Goal: Task Accomplishment & Management: Use online tool/utility

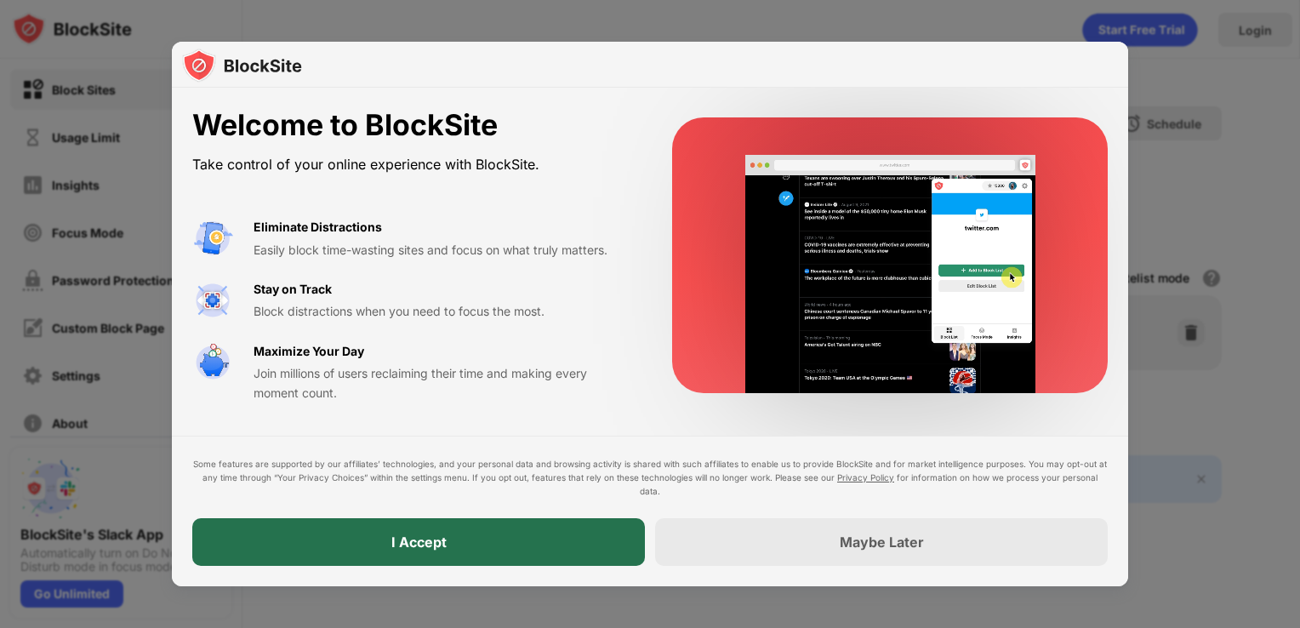
click at [447, 536] on div "I Accept" at bounding box center [418, 542] width 453 height 48
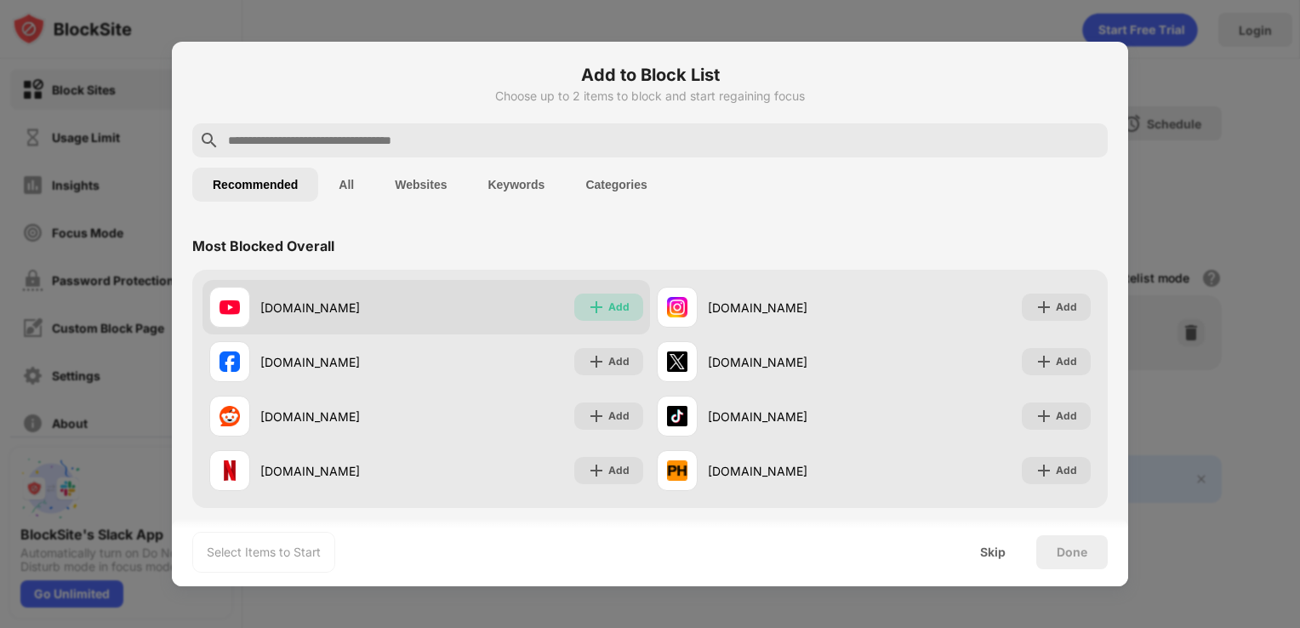
click at [588, 306] on img at bounding box center [596, 307] width 17 height 17
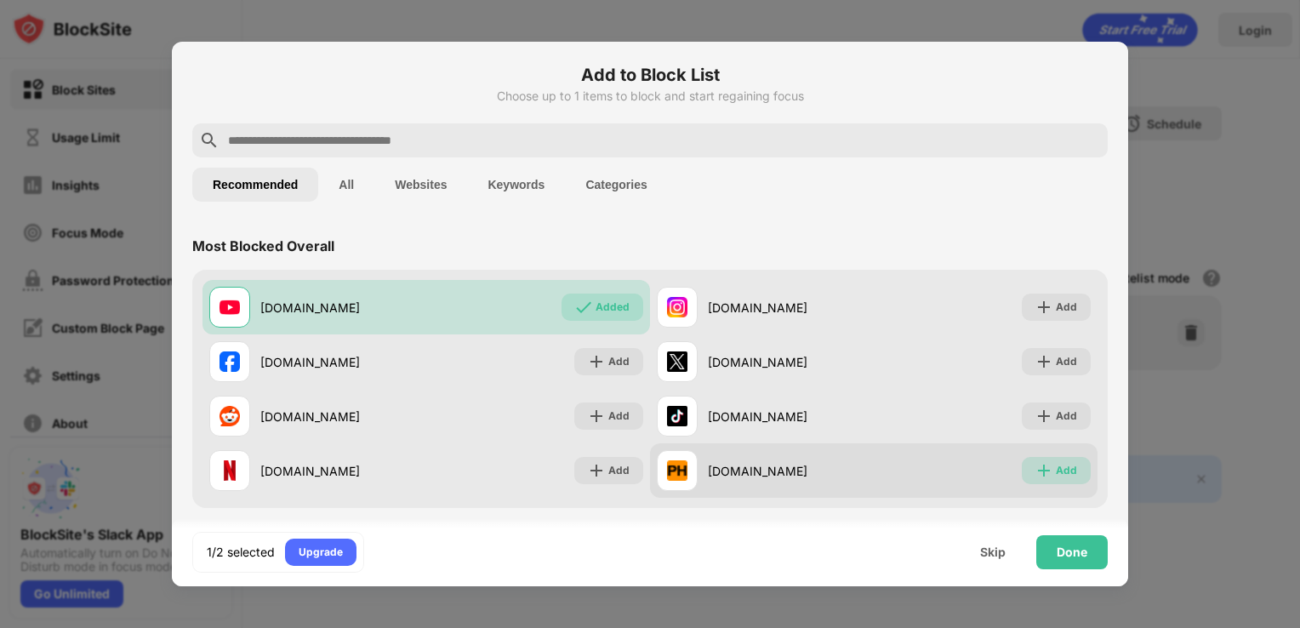
click at [1056, 478] on div "Add" at bounding box center [1066, 470] width 21 height 17
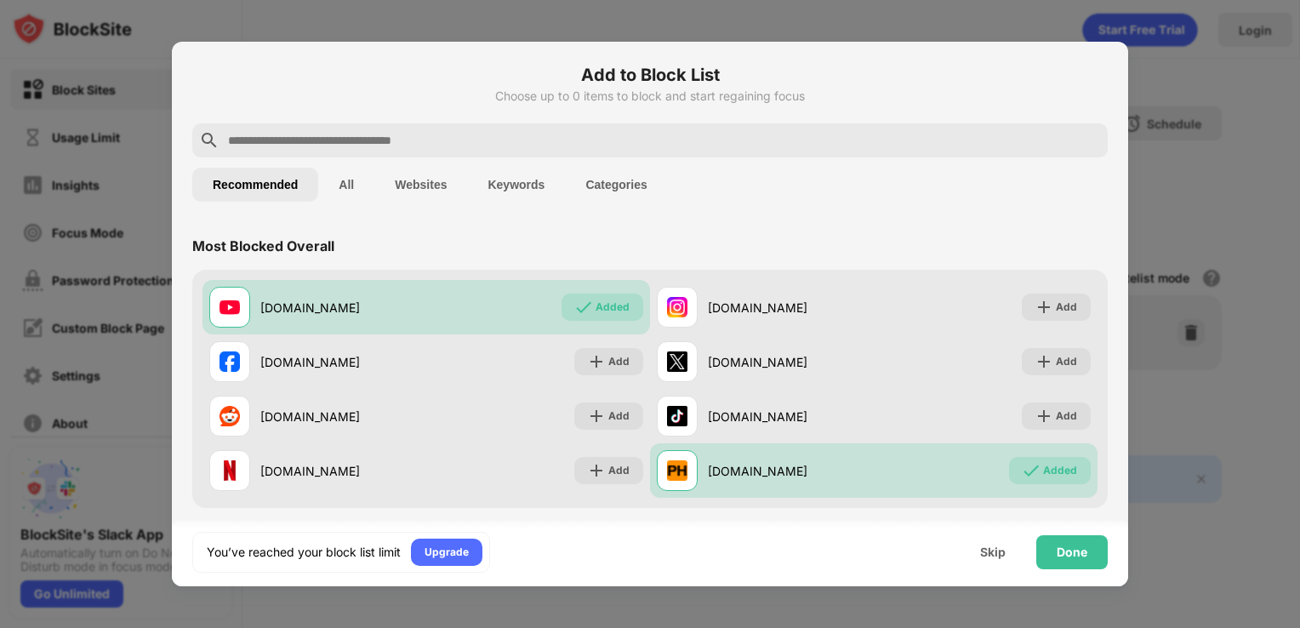
click at [242, 140] on input "text" at bounding box center [663, 140] width 875 height 20
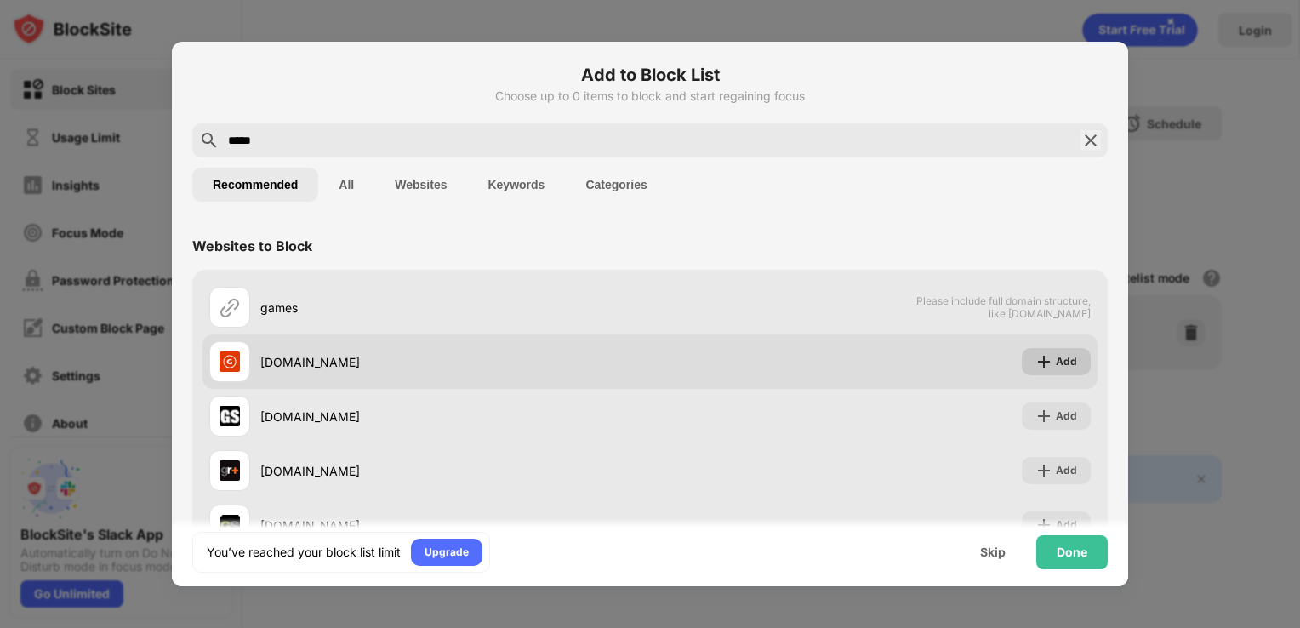
type input "*****"
click at [1056, 357] on div "Add" at bounding box center [1066, 361] width 21 height 17
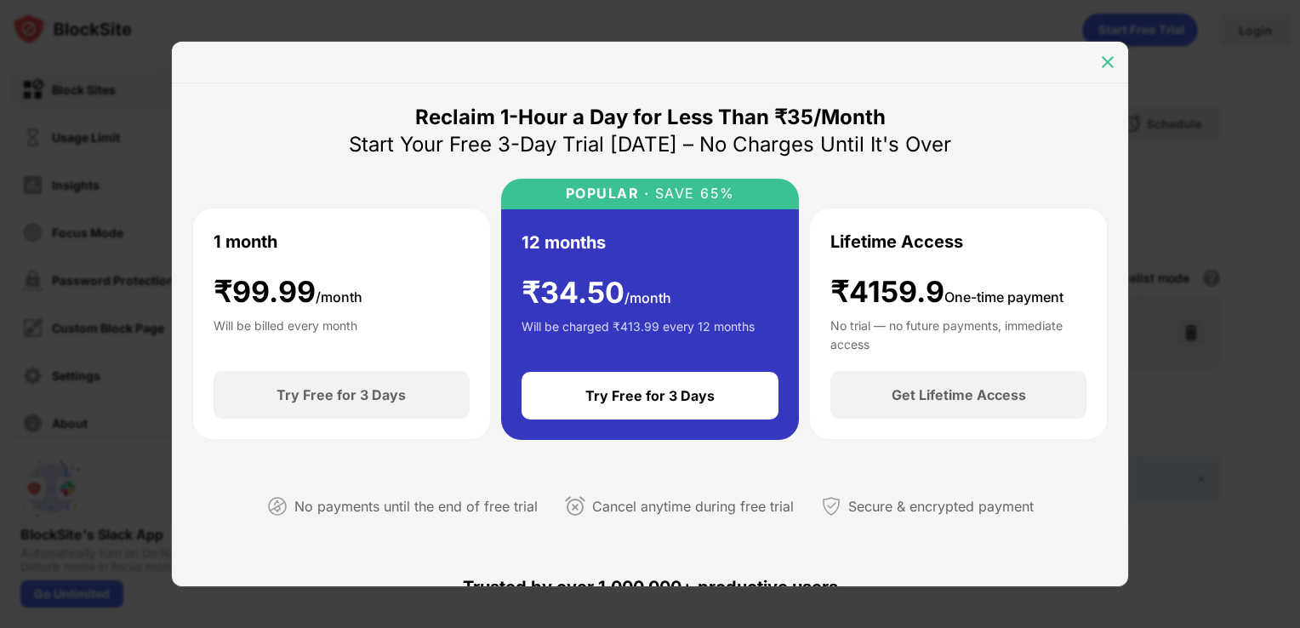
click at [1104, 60] on img at bounding box center [1107, 62] width 17 height 17
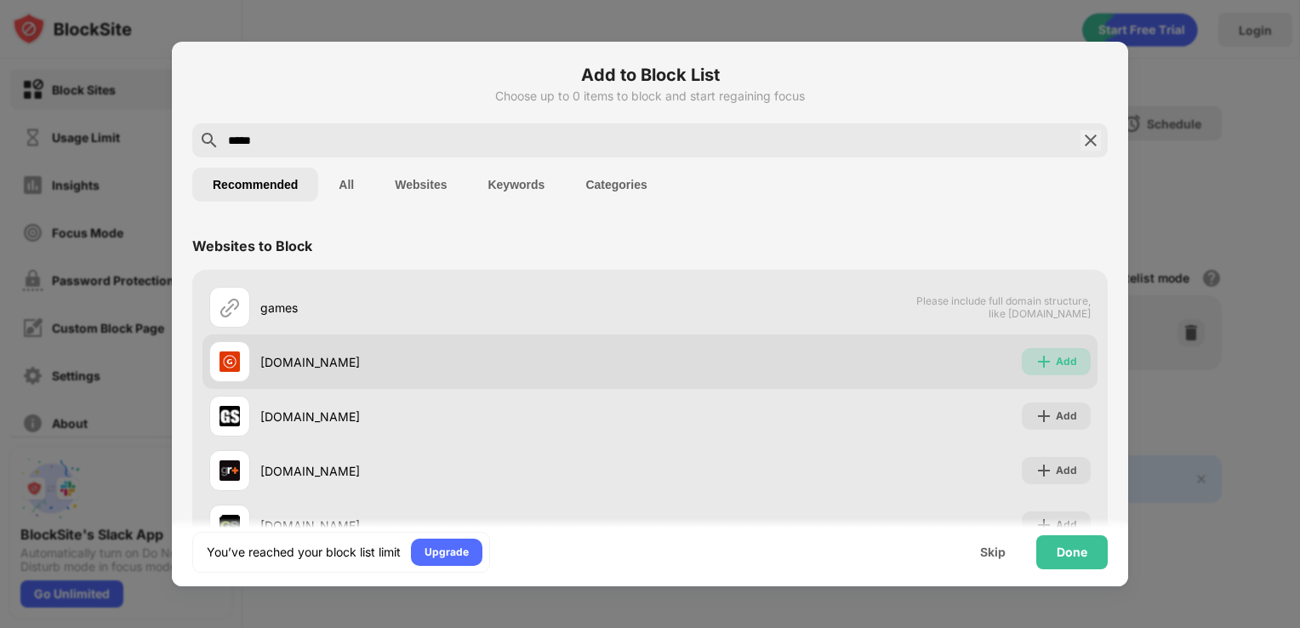
click at [1035, 369] on img at bounding box center [1043, 361] width 17 height 17
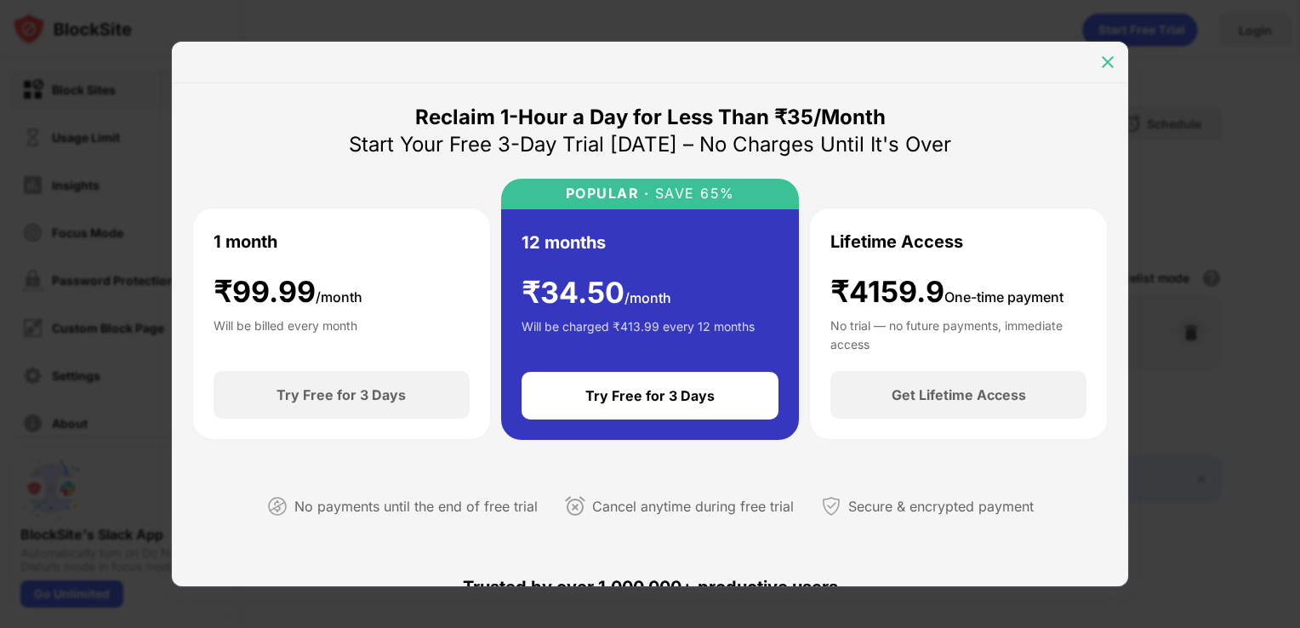
click at [1118, 59] on div at bounding box center [1107, 61] width 27 height 27
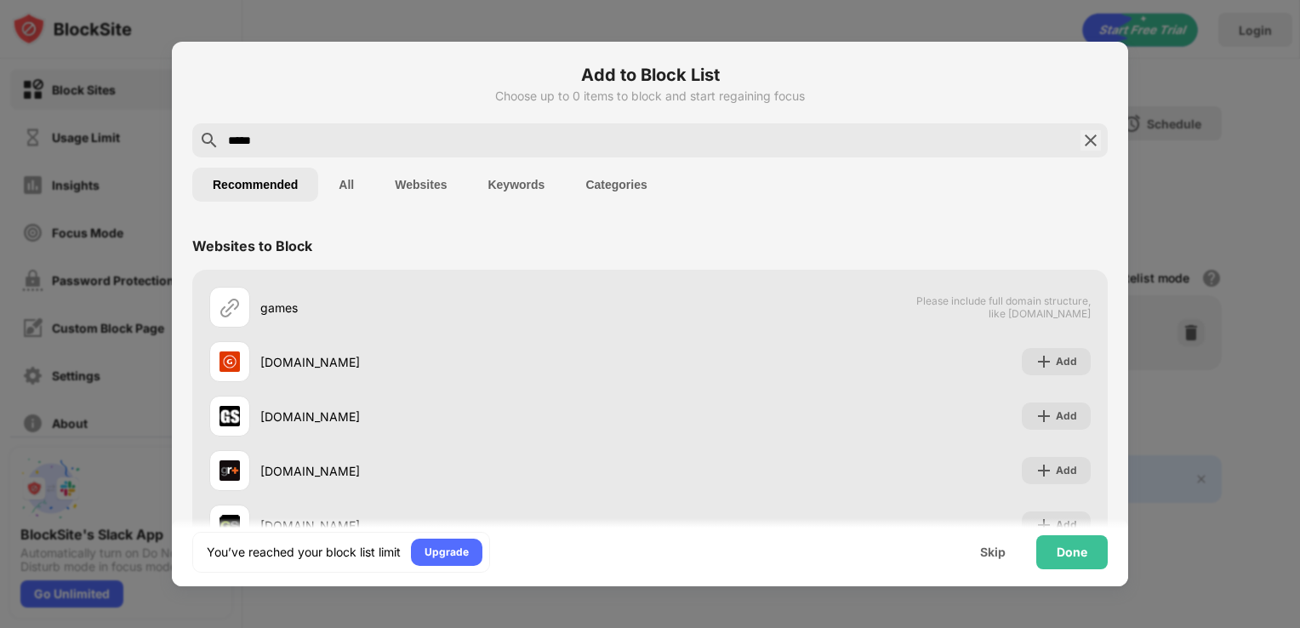
click at [1081, 140] on img at bounding box center [1091, 140] width 20 height 20
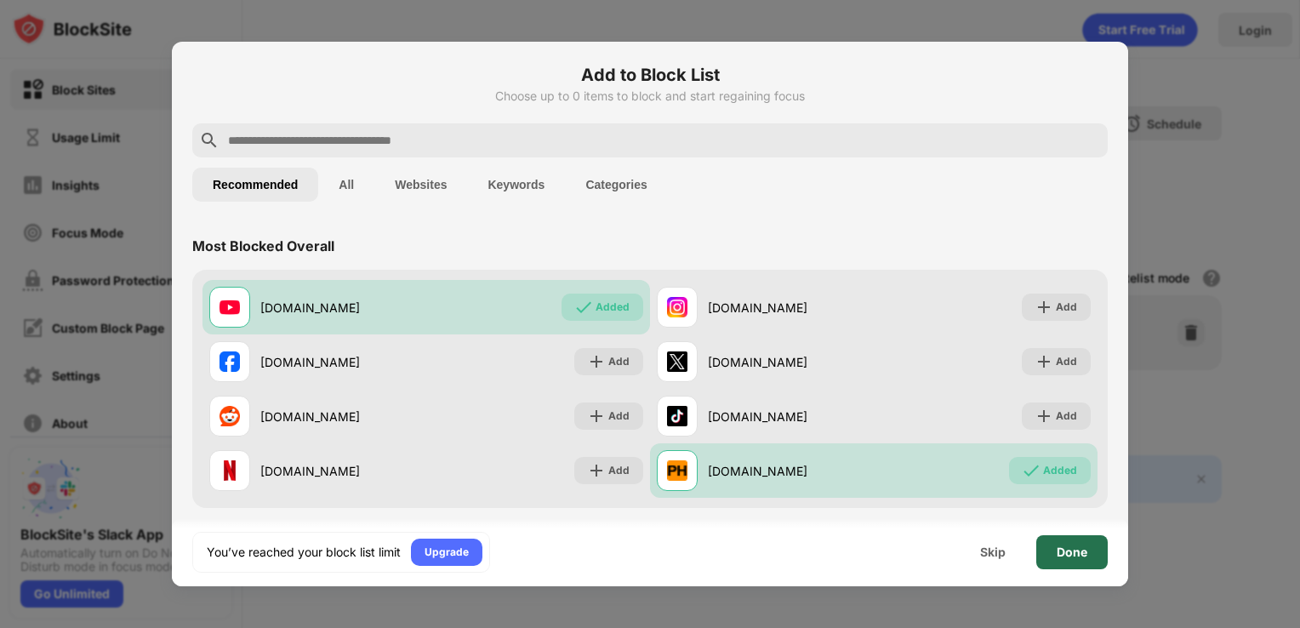
click at [1083, 550] on div "Done" at bounding box center [1072, 552] width 31 height 14
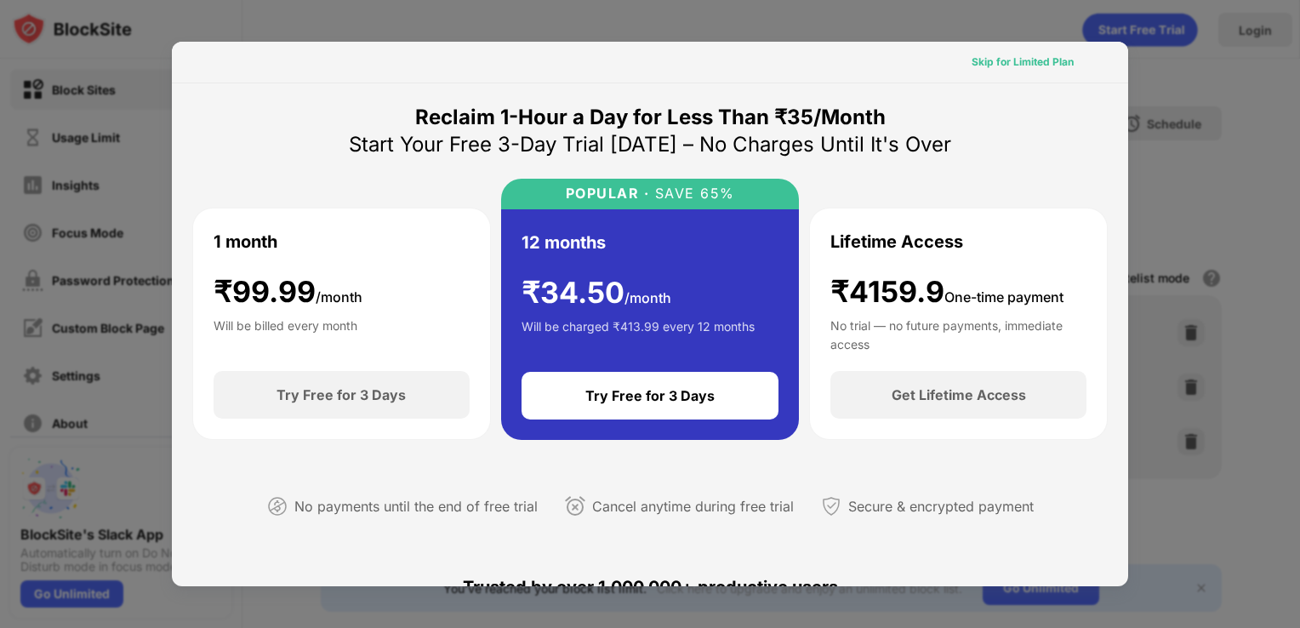
click at [1040, 65] on div "Skip for Limited Plan" at bounding box center [1023, 62] width 102 height 17
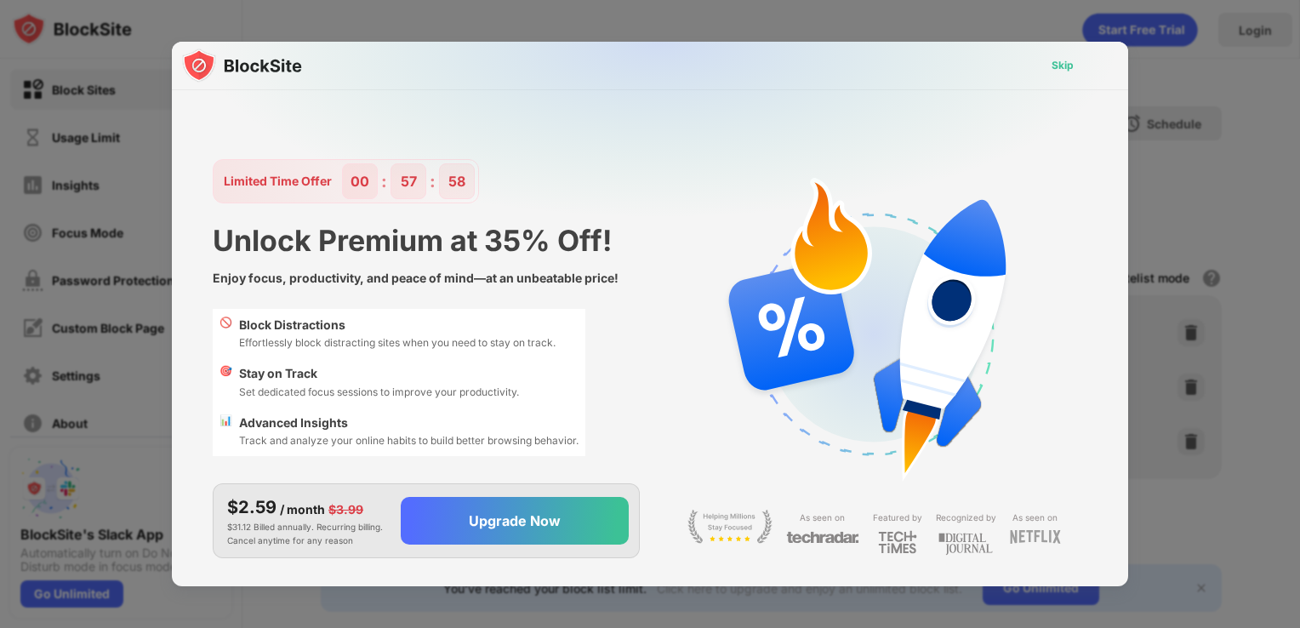
click at [1051, 65] on div "Skip" at bounding box center [1062, 65] width 49 height 27
